Goal: Task Accomplishment & Management: Manage account settings

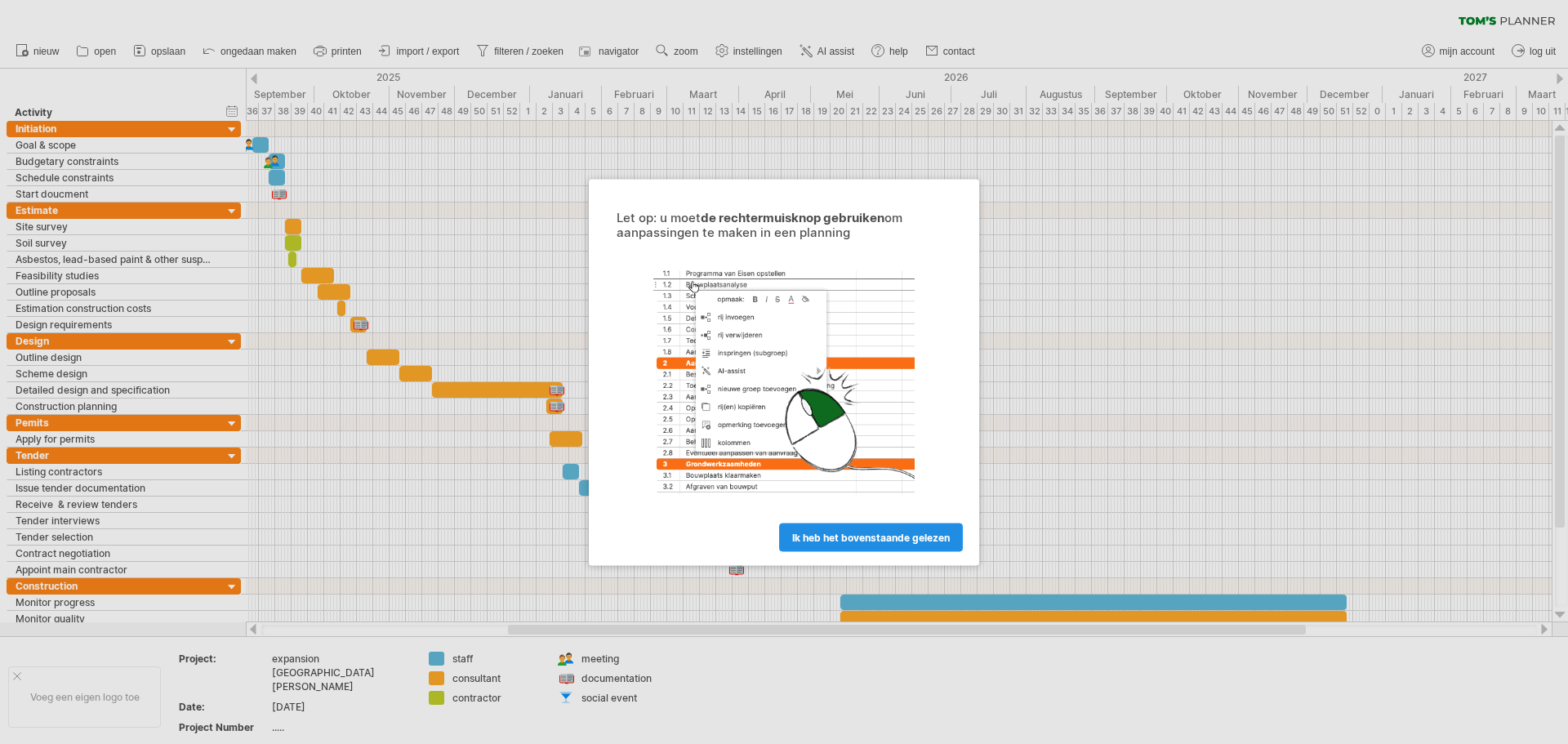
click at [855, 538] on span "ik heb het bovenstaande gelezen" at bounding box center [871, 537] width 158 height 12
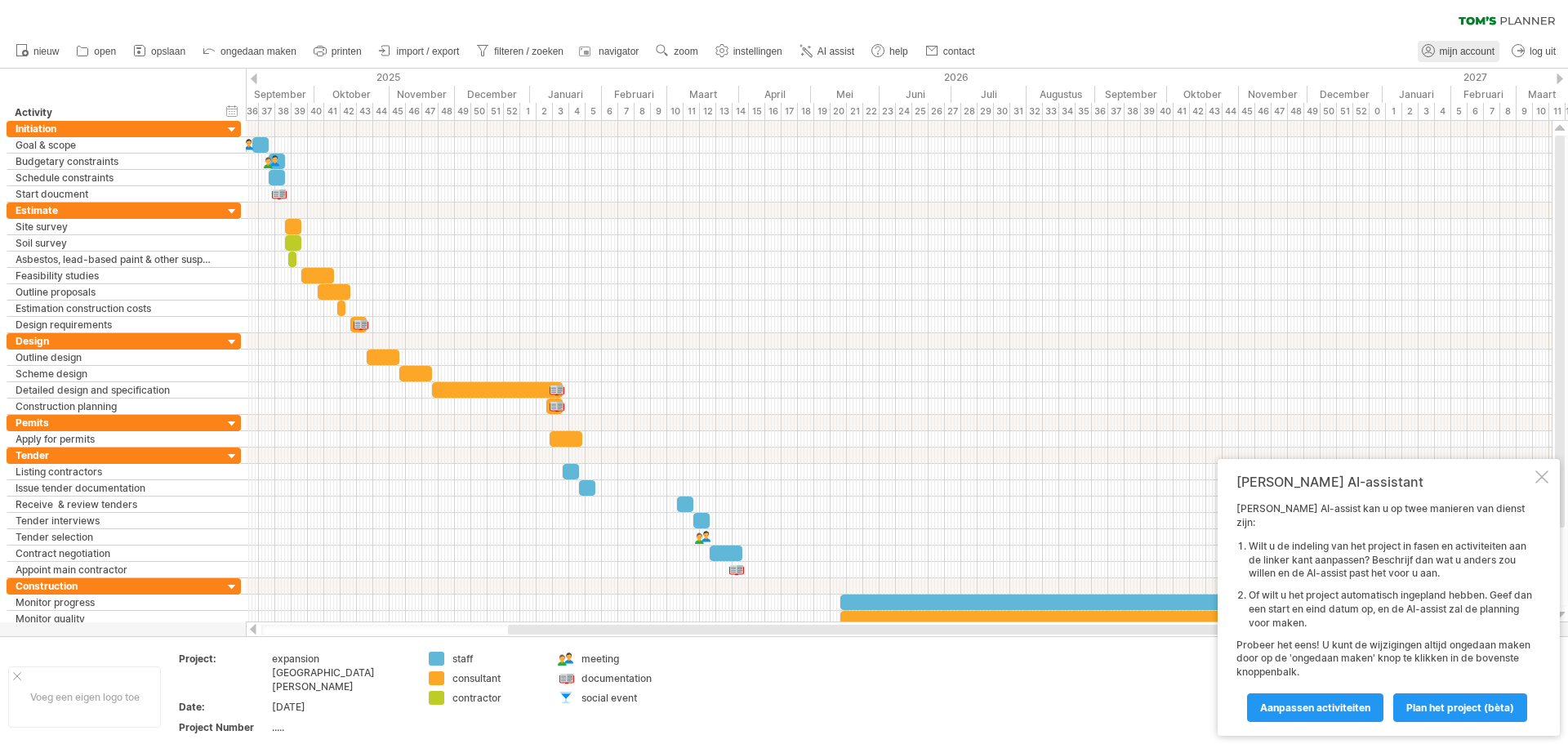
click at [1453, 53] on span "mijn account" at bounding box center [1467, 52] width 54 height 11
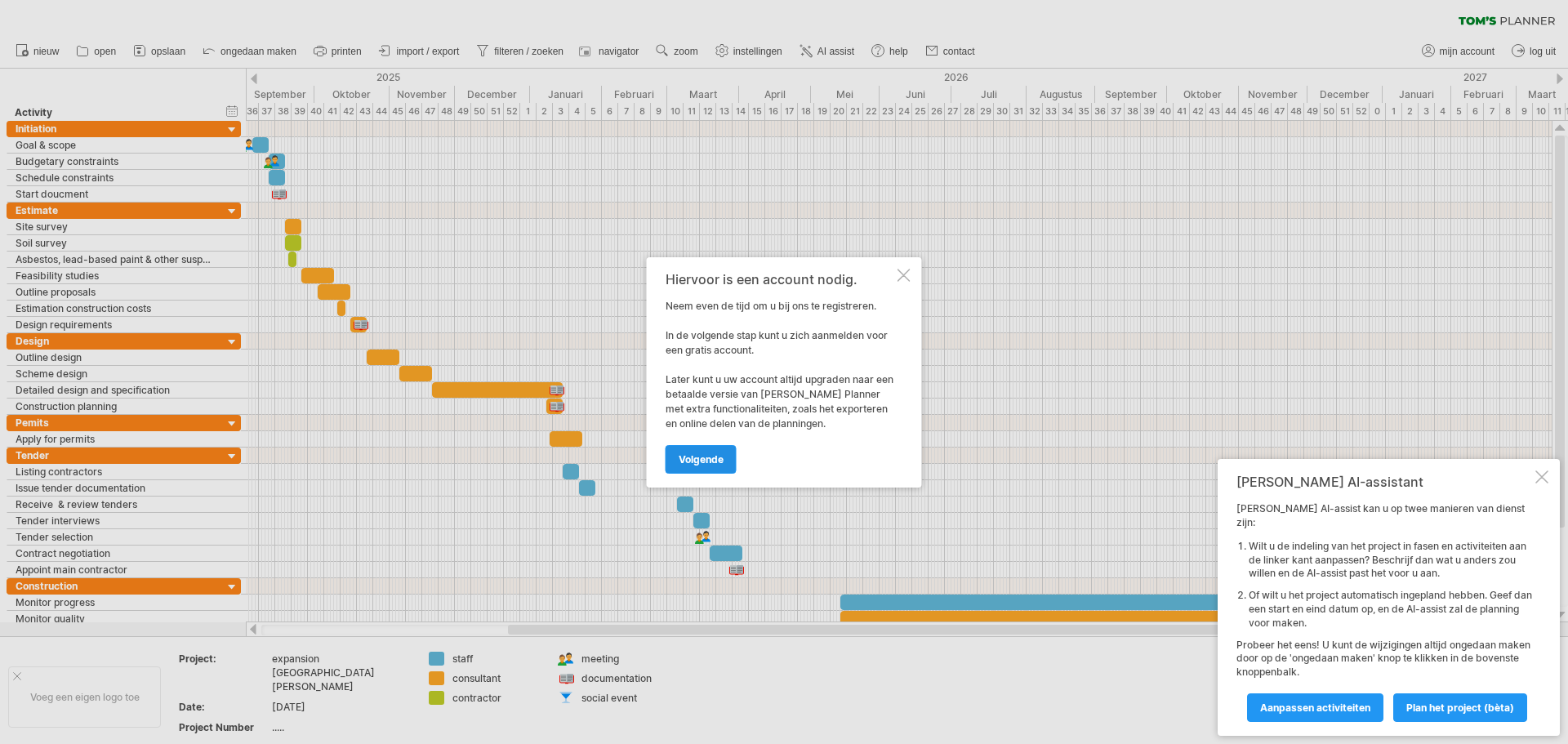
click at [701, 458] on span "volgende" at bounding box center [701, 459] width 45 height 12
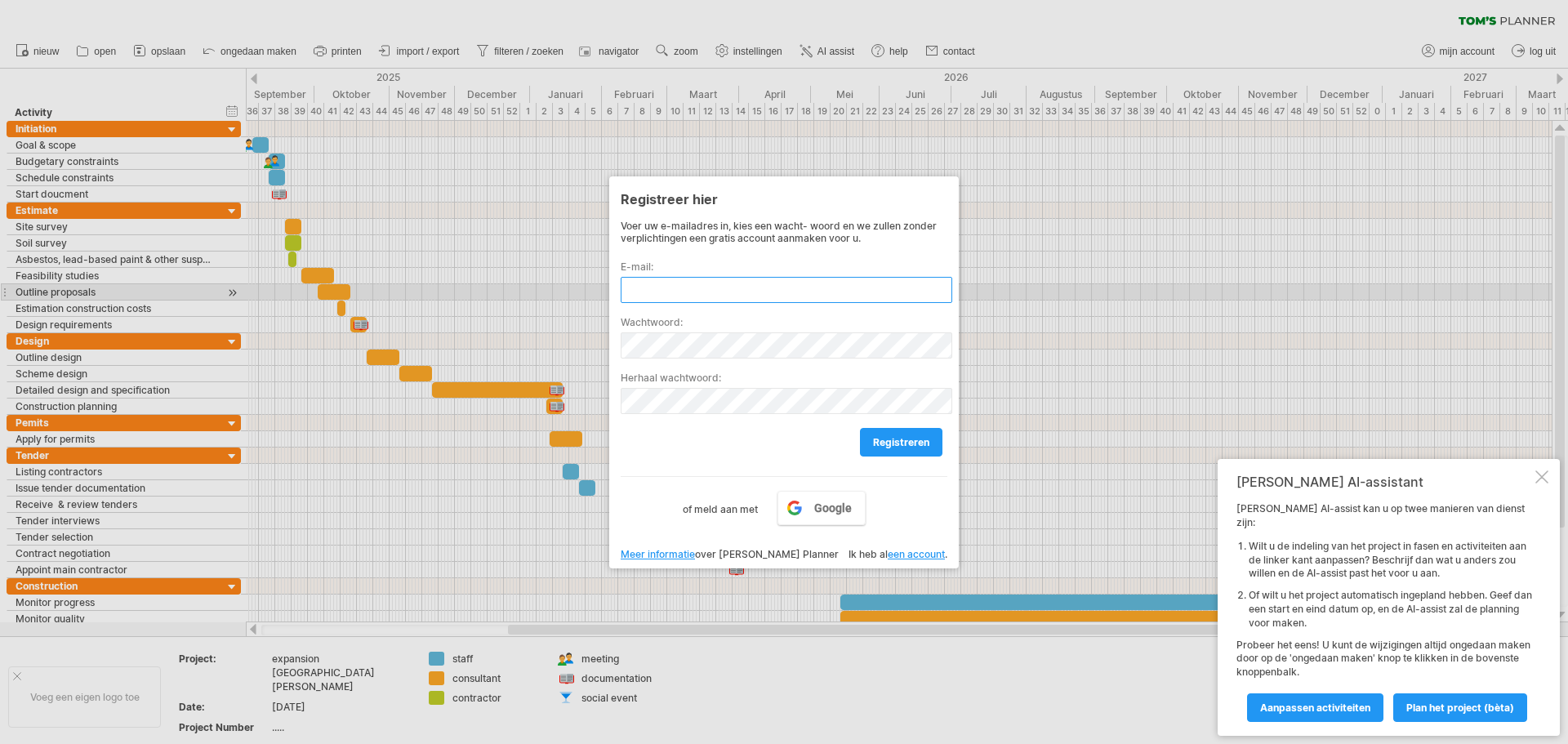
click at [745, 291] on input "text" at bounding box center [787, 290] width 332 height 26
click at [767, 295] on input "text" at bounding box center [787, 290] width 332 height 26
drag, startPoint x: 1134, startPoint y: 366, endPoint x: 1020, endPoint y: 320, distance: 122.9
click at [1134, 365] on div at bounding box center [784, 372] width 1568 height 744
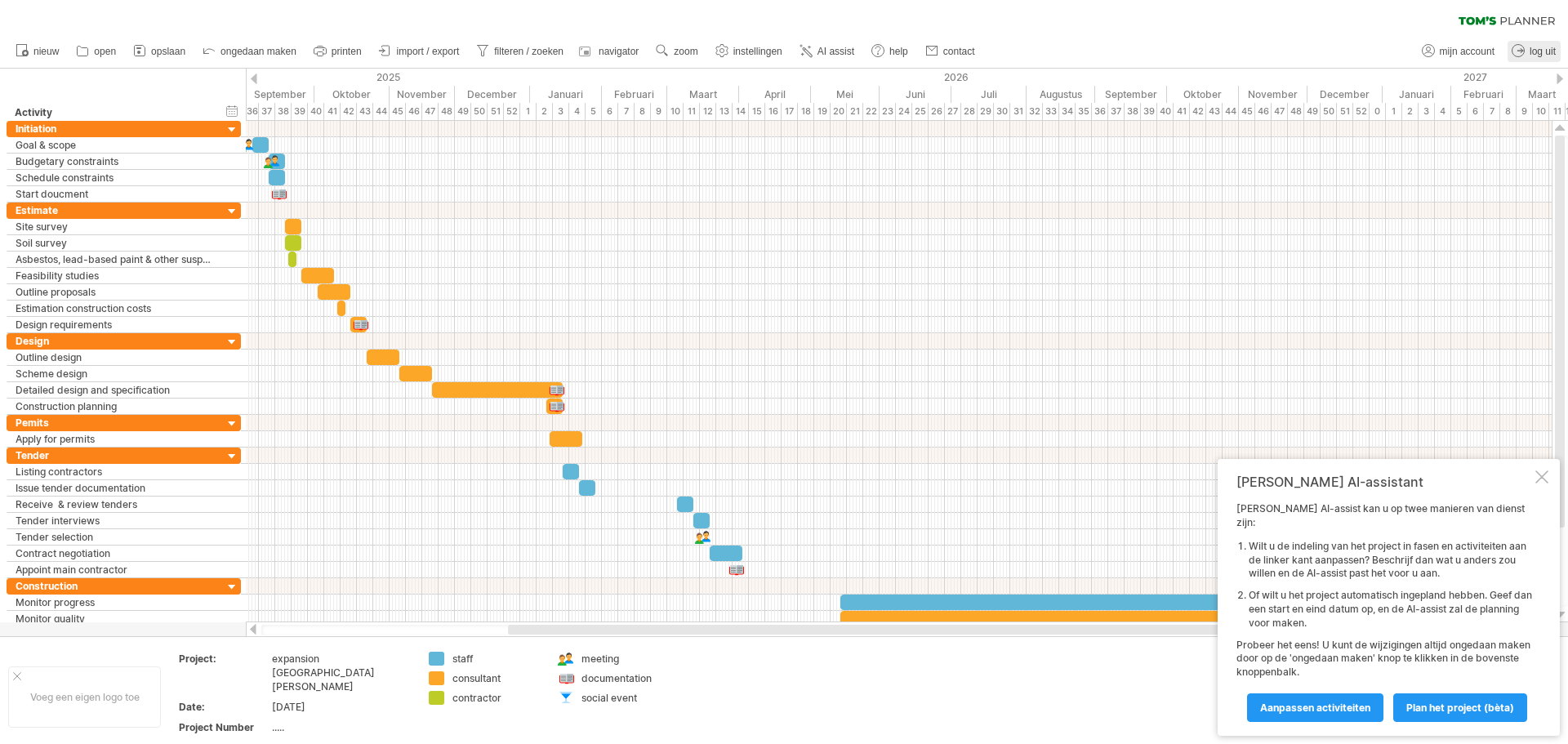
click at [1535, 50] on span "log uit" at bounding box center [1543, 52] width 26 height 11
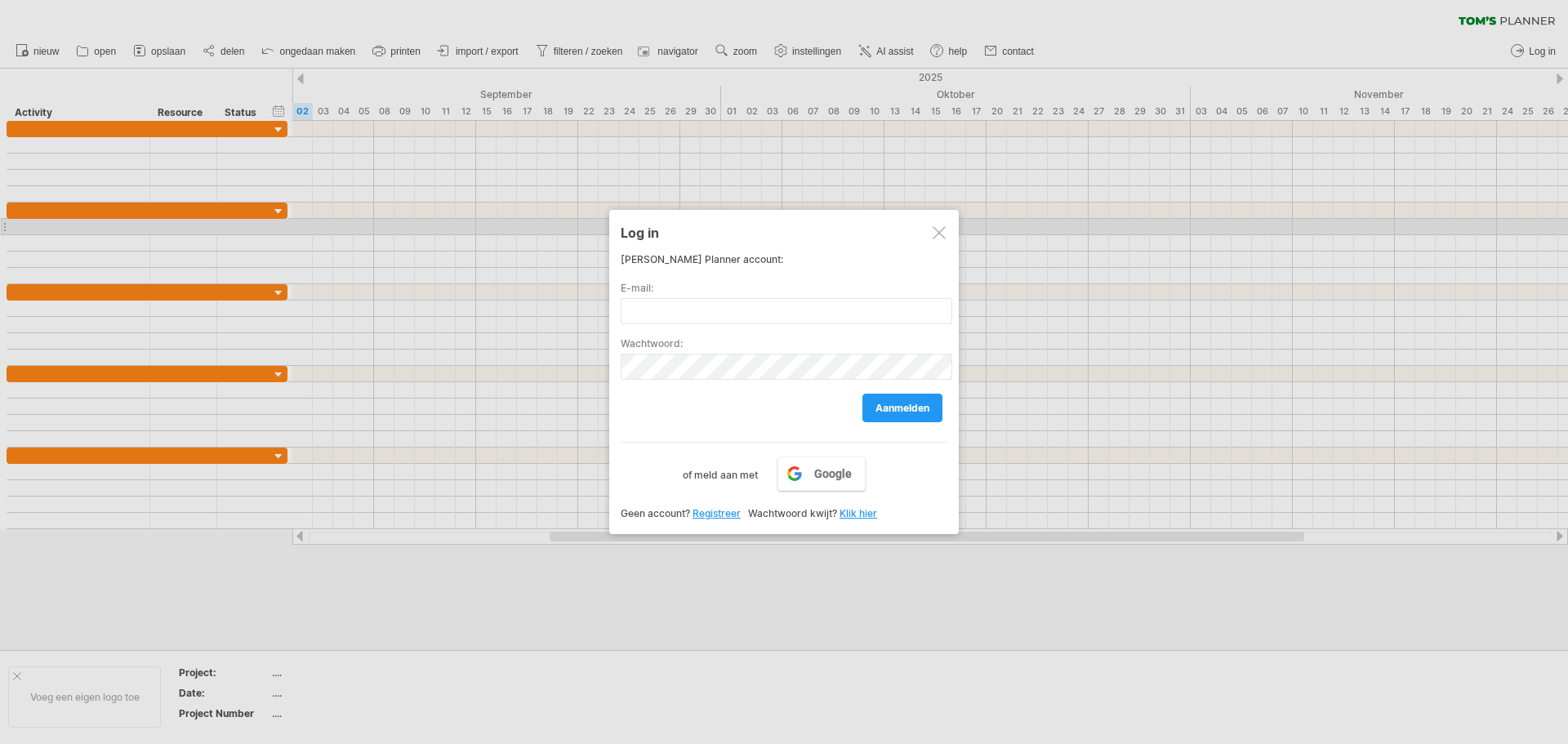
click at [939, 235] on div at bounding box center [940, 233] width 13 height 13
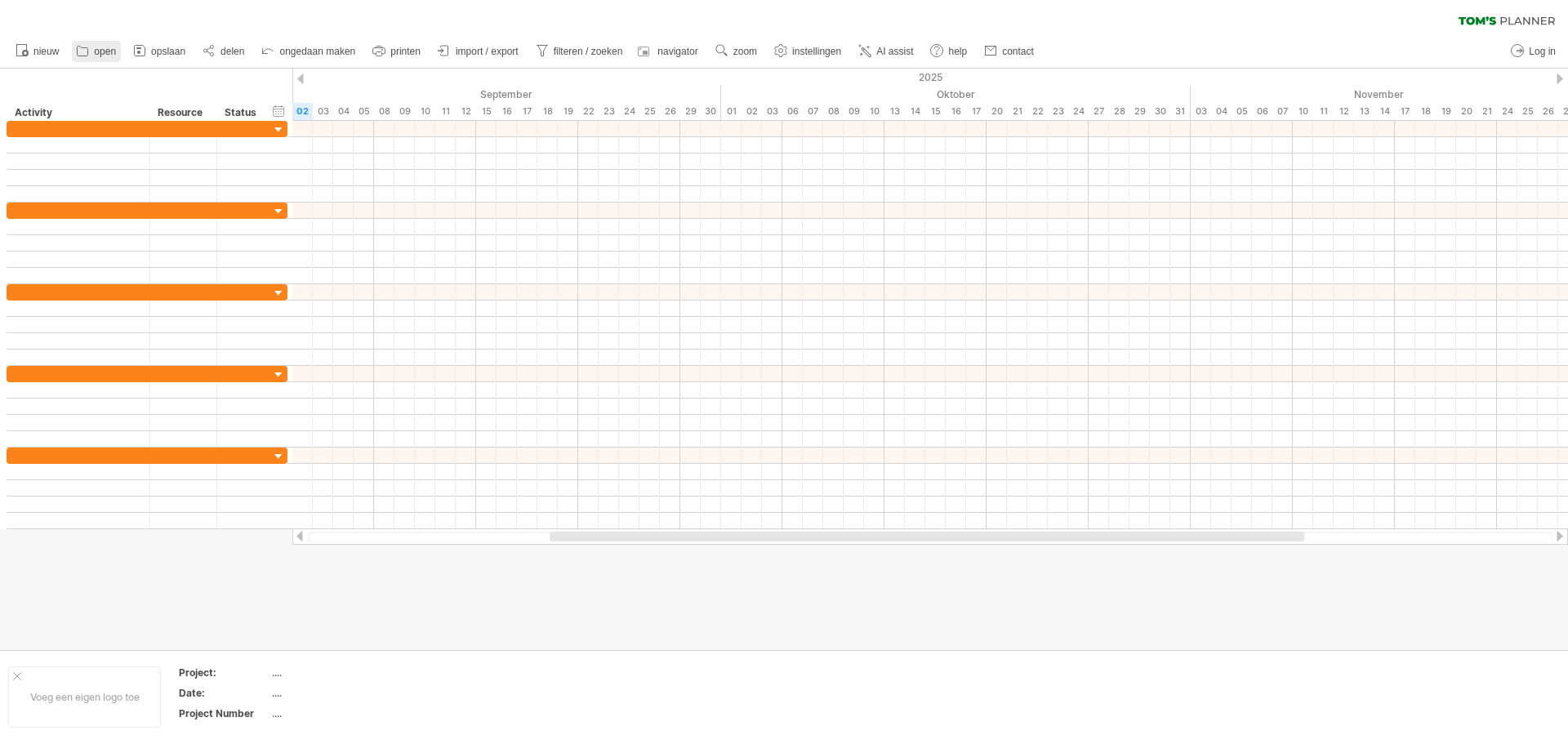
click at [100, 49] on span "open" at bounding box center [105, 52] width 23 height 11
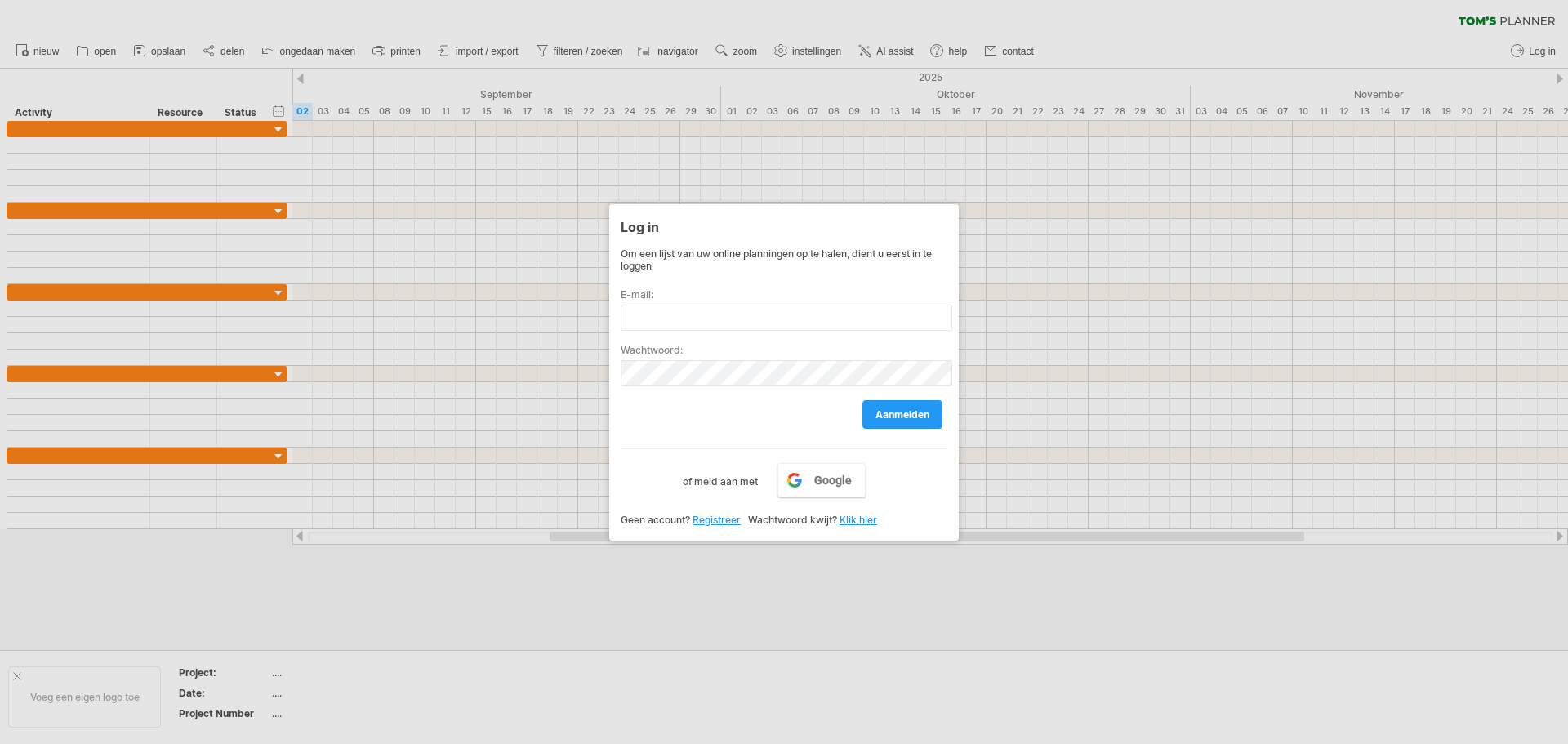
click at [1530, 52] on div at bounding box center [784, 372] width 1568 height 744
click at [1513, 48] on div at bounding box center [784, 372] width 1568 height 744
